Goal: Information Seeking & Learning: Find specific fact

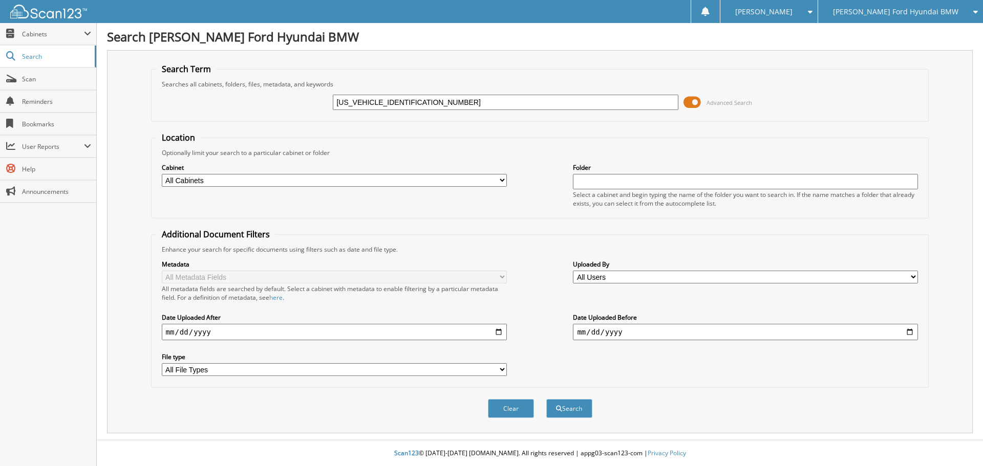
type input "[US_VEHICLE_IDENTIFICATION_NUMBER]"
click at [546, 399] on button "Search" at bounding box center [569, 408] width 46 height 19
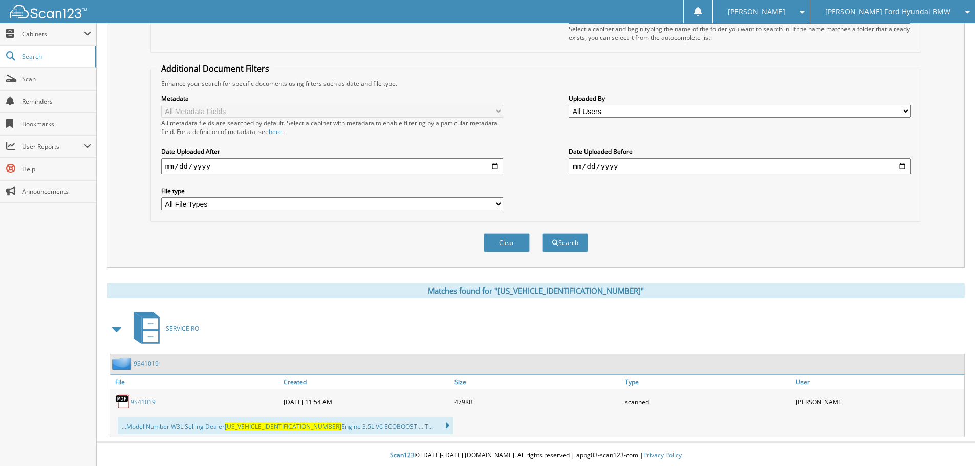
scroll to position [168, 0]
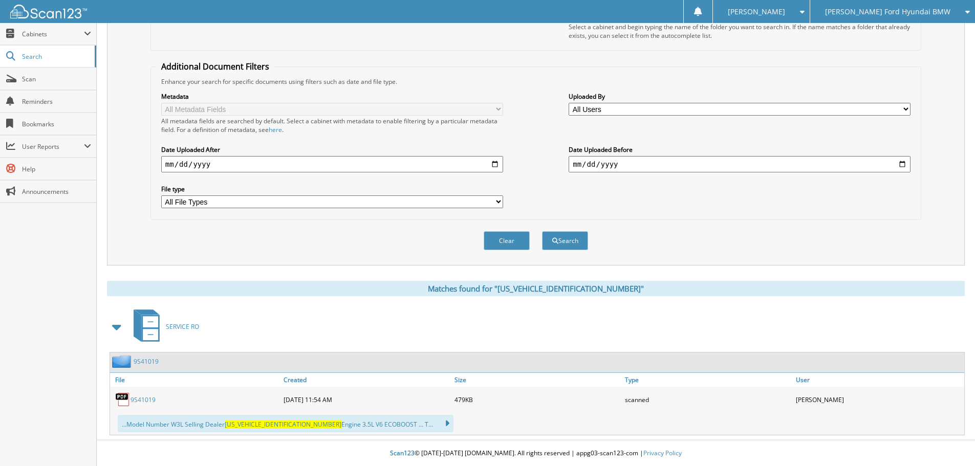
click at [143, 399] on link "9S41019" at bounding box center [143, 400] width 25 height 9
drag, startPoint x: 607, startPoint y: 291, endPoint x: 532, endPoint y: 291, distance: 75.7
click at [532, 291] on div "Matches found for "[US_VEHICLE_IDENTIFICATION_NUMBER]"" at bounding box center [536, 288] width 858 height 15
click at [533, 295] on div "Matches found for "[US_VEHICLE_IDENTIFICATION_NUMBER]"" at bounding box center [536, 288] width 858 height 15
drag, startPoint x: 531, startPoint y: 290, endPoint x: 609, endPoint y: 284, distance: 77.5
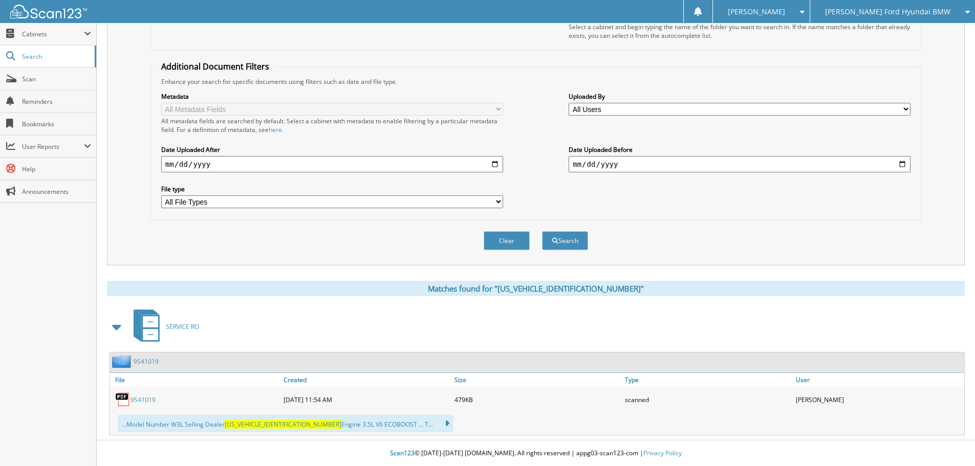
click at [609, 284] on div "Matches found for "[US_VEHICLE_IDENTIFICATION_NUMBER]"" at bounding box center [536, 288] width 858 height 15
click at [624, 328] on div "SERVICE RO" at bounding box center [536, 327] width 858 height 40
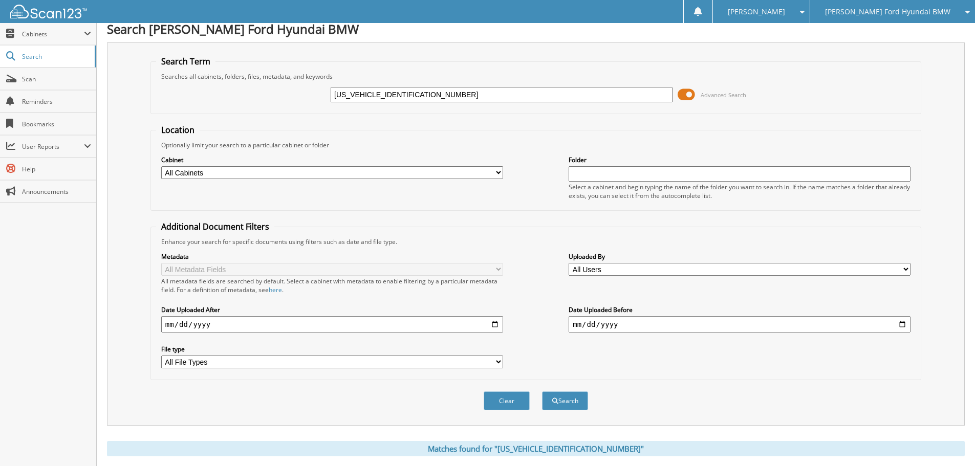
scroll to position [0, 0]
